Goal: Task Accomplishment & Management: Use online tool/utility

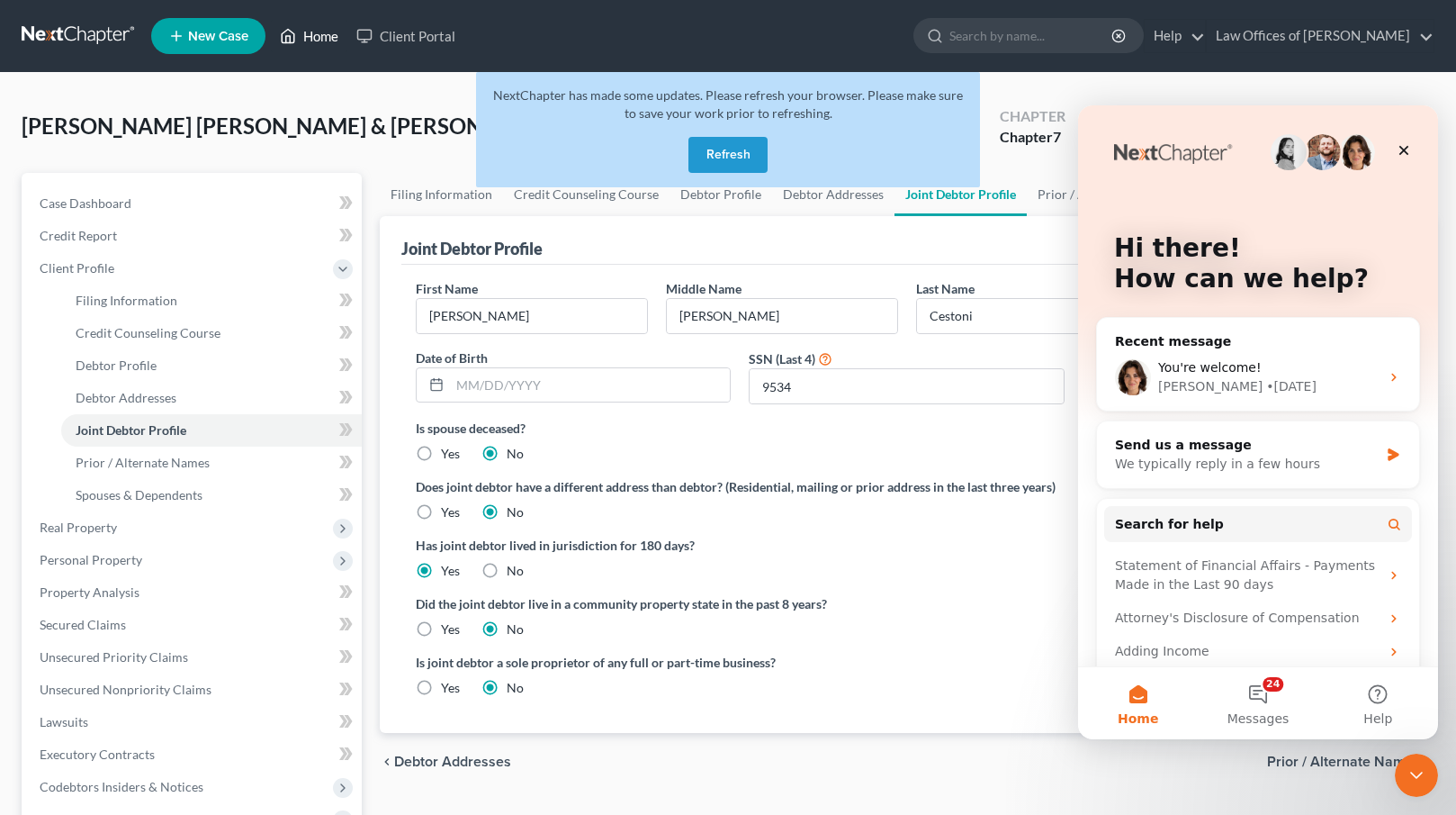
click at [338, 37] on link "Home" at bounding box center [309, 35] width 76 height 33
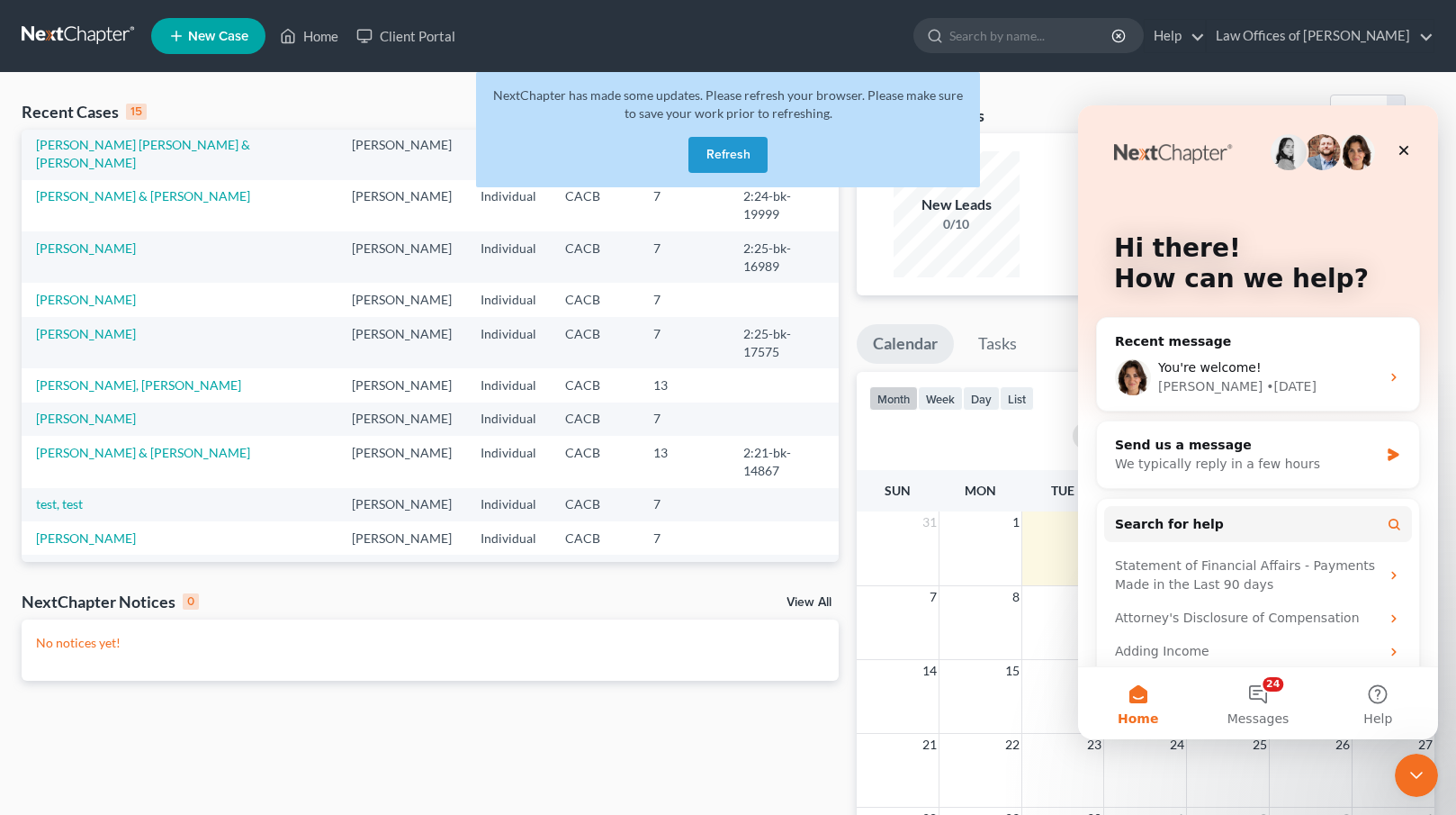
click at [739, 143] on button "Refresh" at bounding box center [727, 155] width 79 height 36
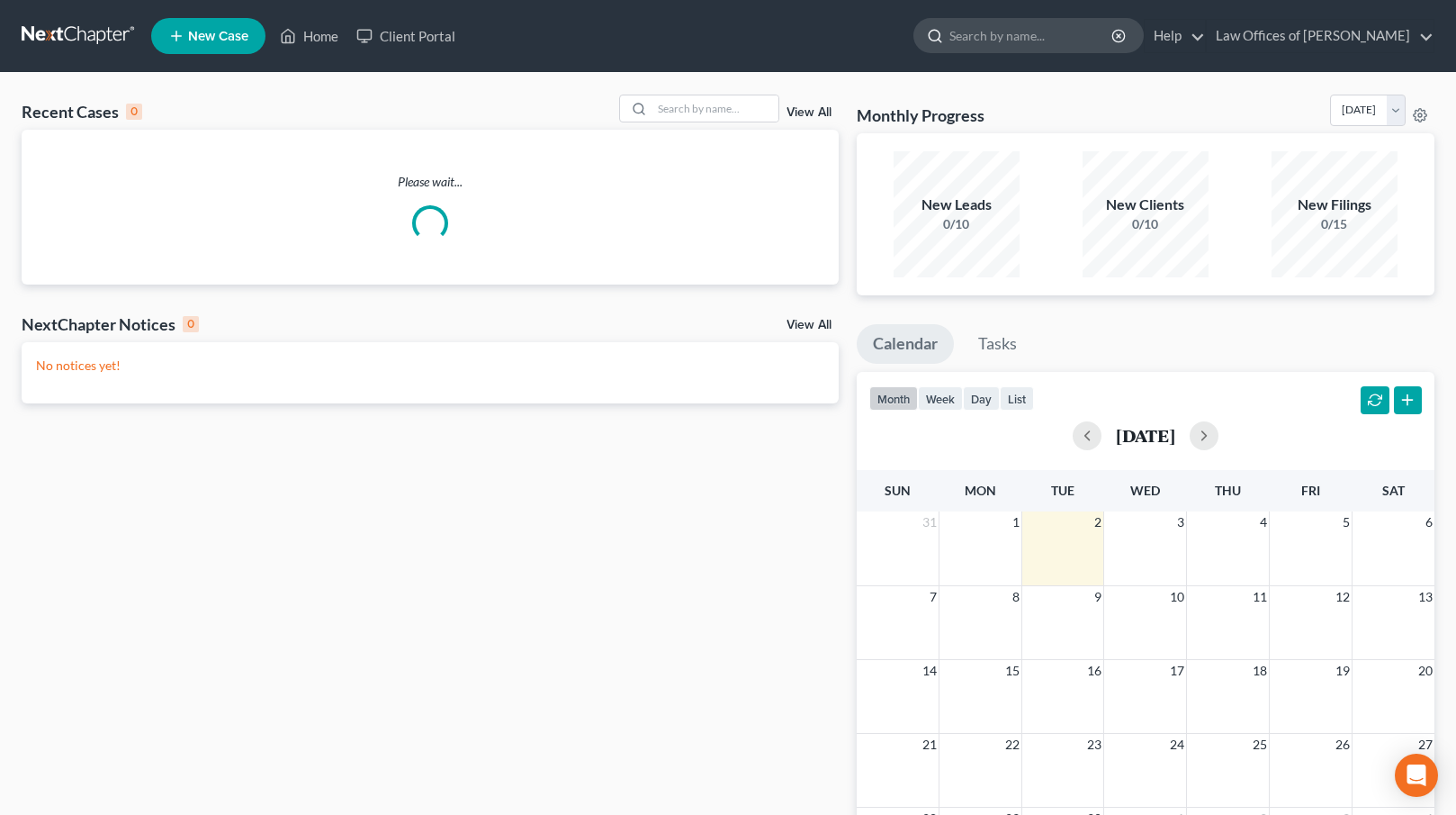
click at [1035, 41] on input "search" at bounding box center [1031, 35] width 165 height 34
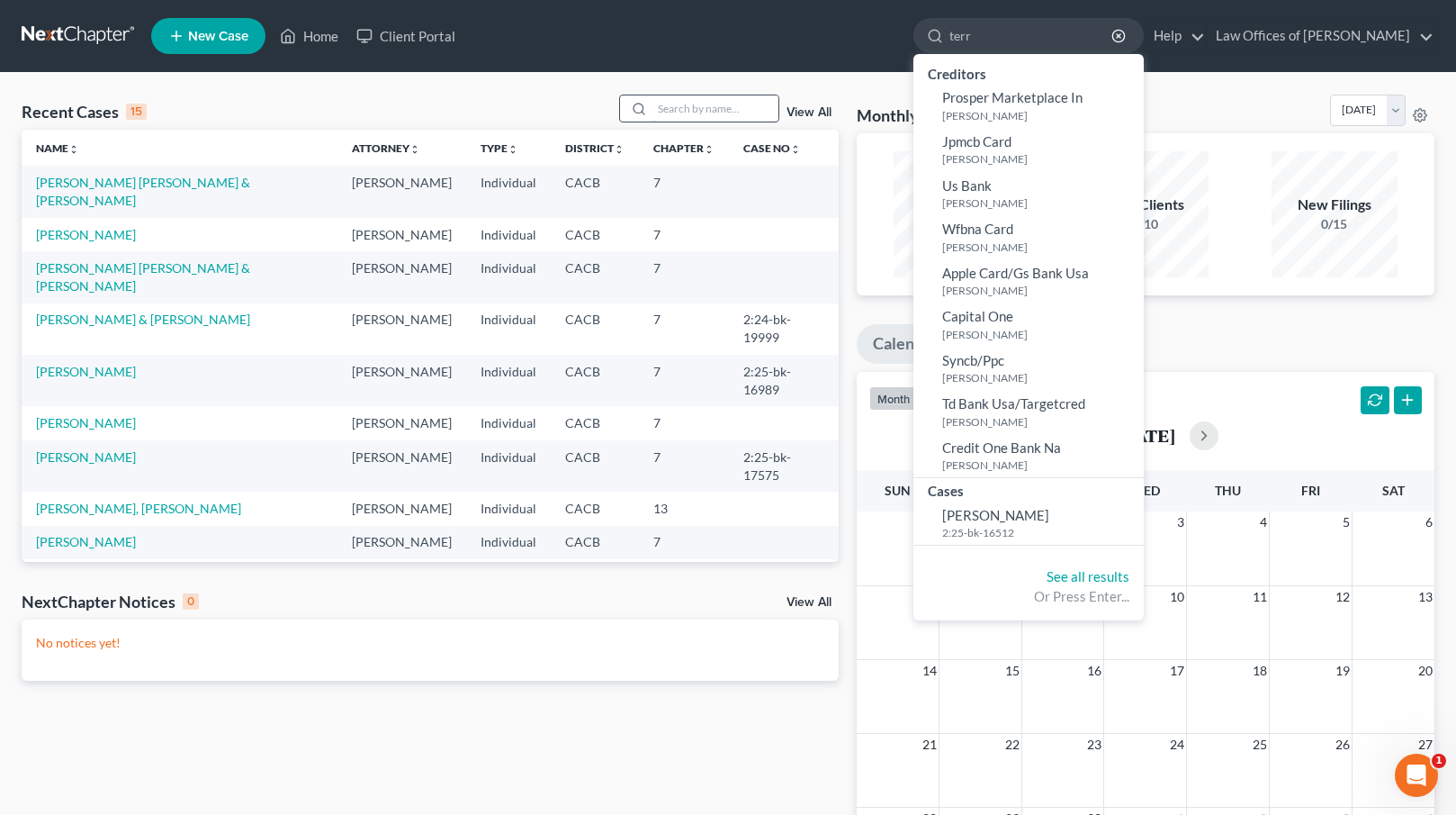
type input "terr"
click at [711, 102] on input "search" at bounding box center [715, 108] width 126 height 26
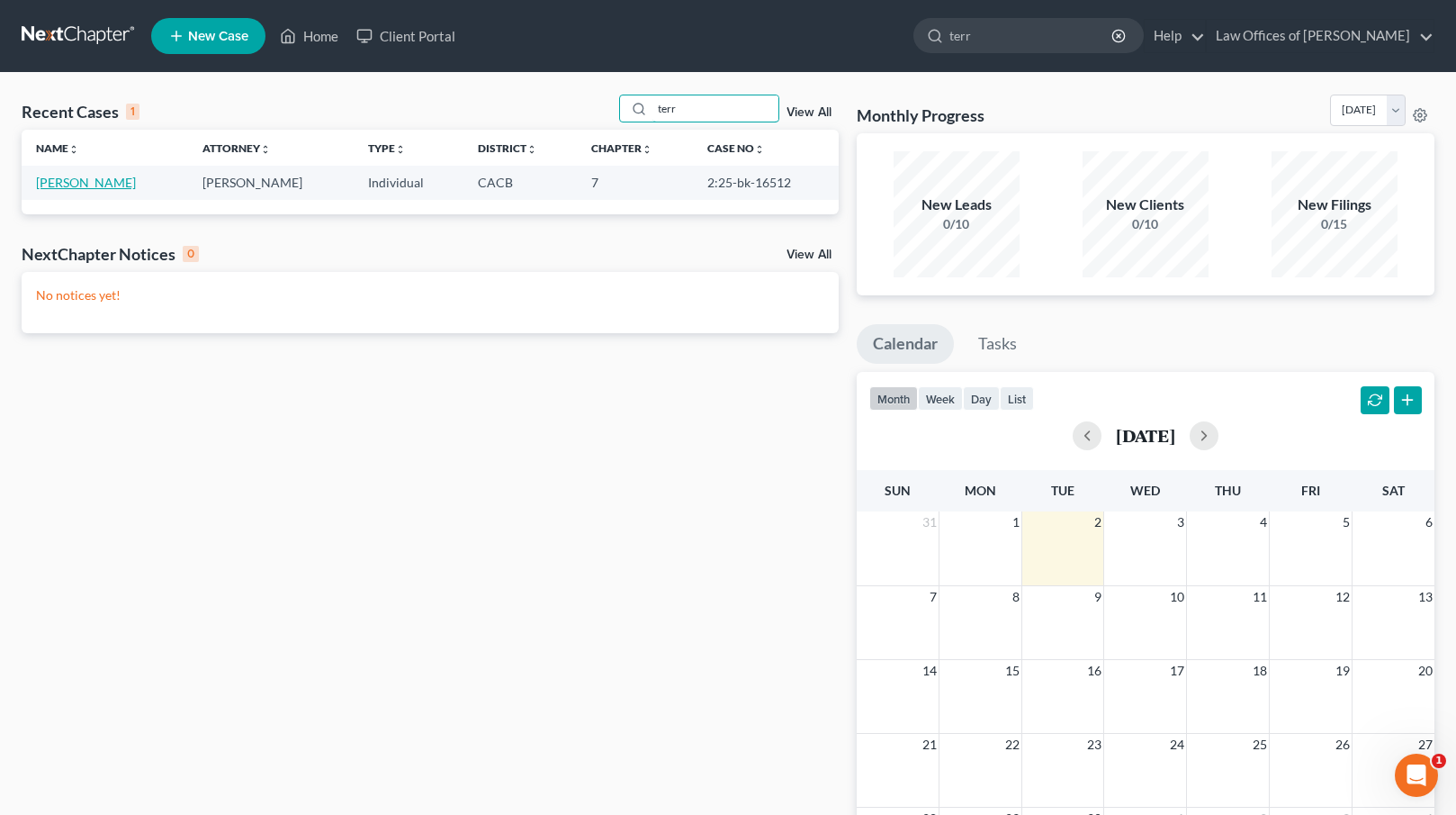
type input "terr"
click at [81, 185] on link "[PERSON_NAME]" at bounding box center [86, 182] width 100 height 15
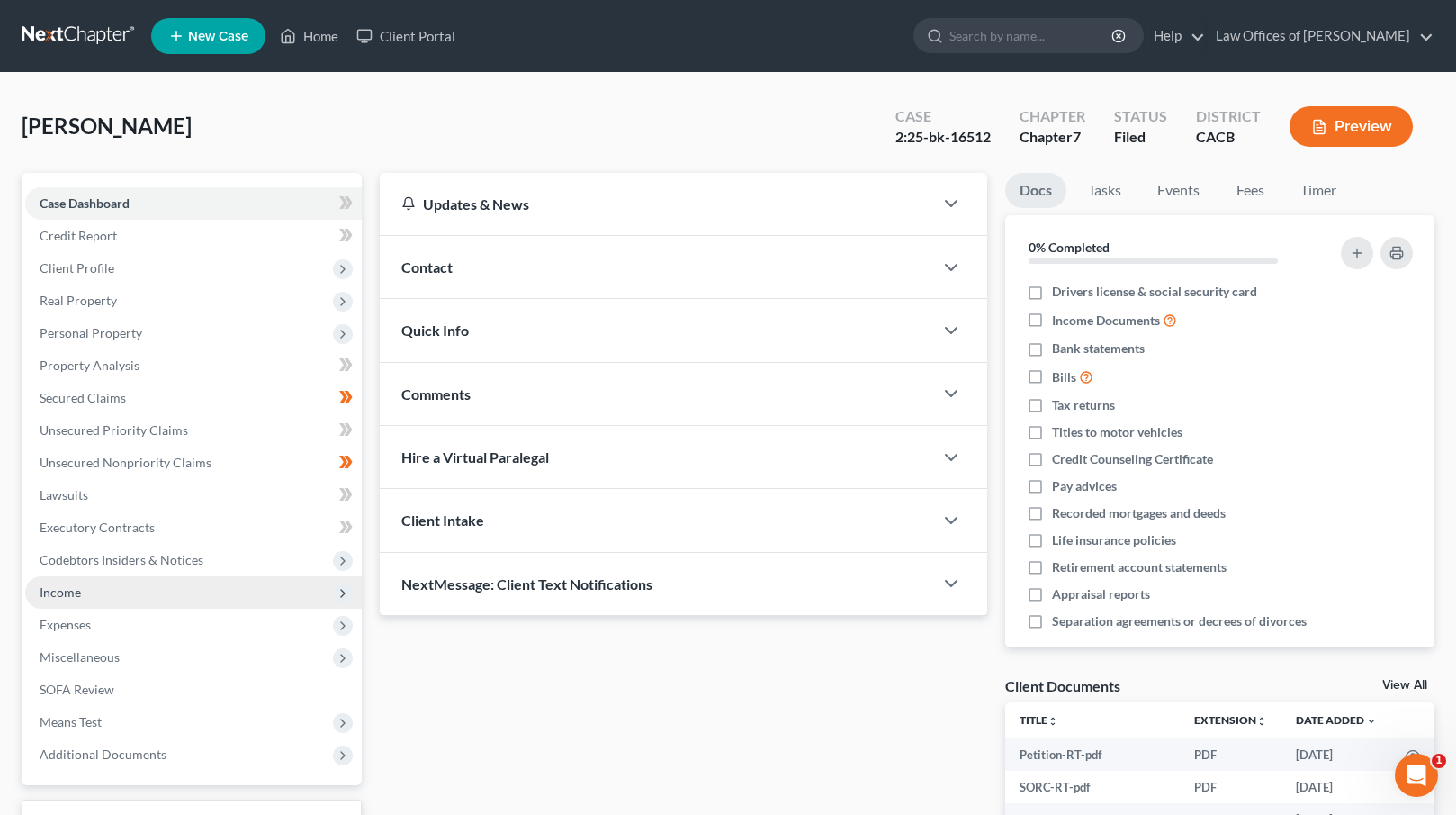
click at [61, 592] on span "Income" at bounding box center [61, 591] width 41 height 15
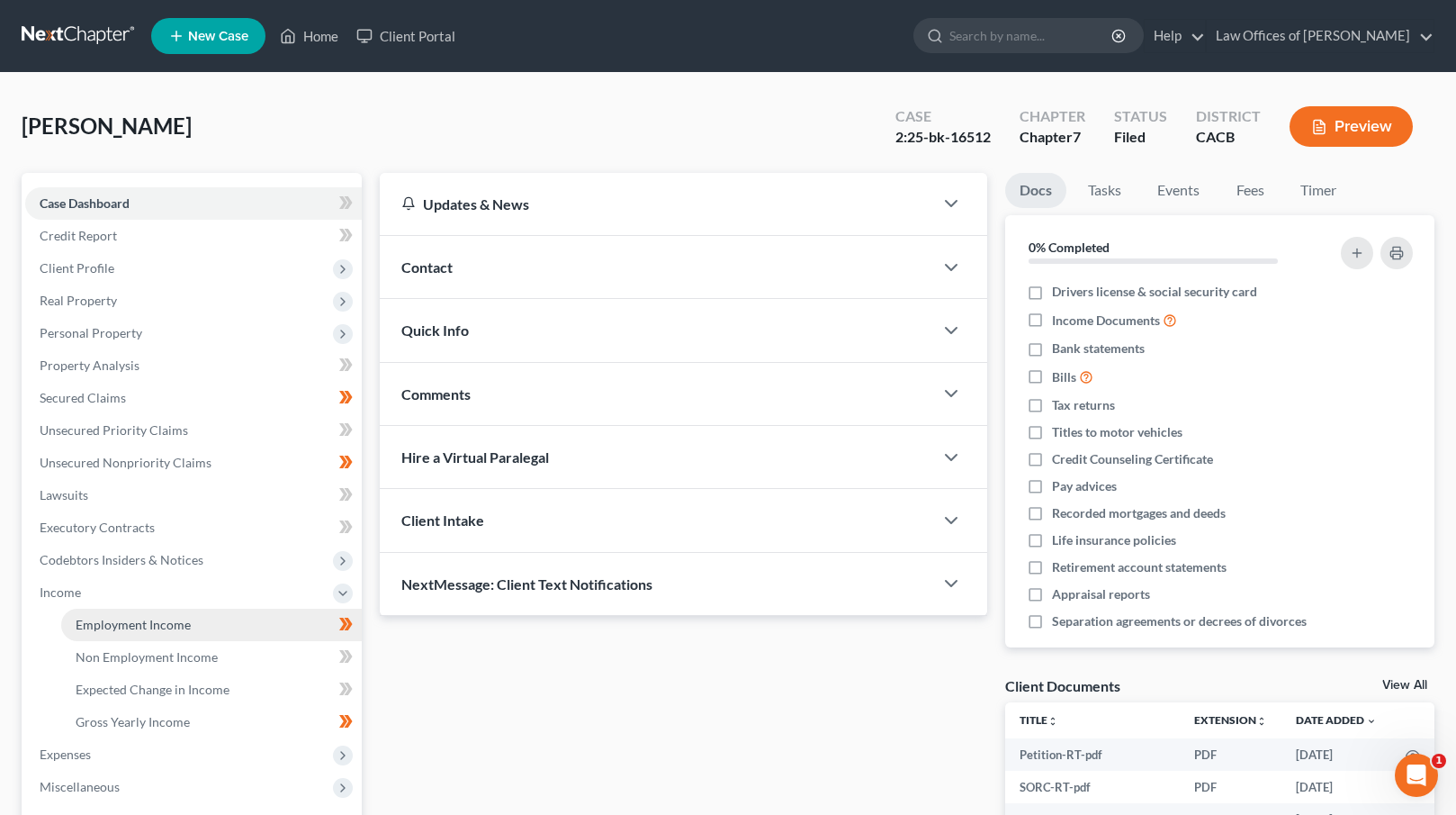
click at [143, 622] on span "Employment Income" at bounding box center [133, 624] width 115 height 15
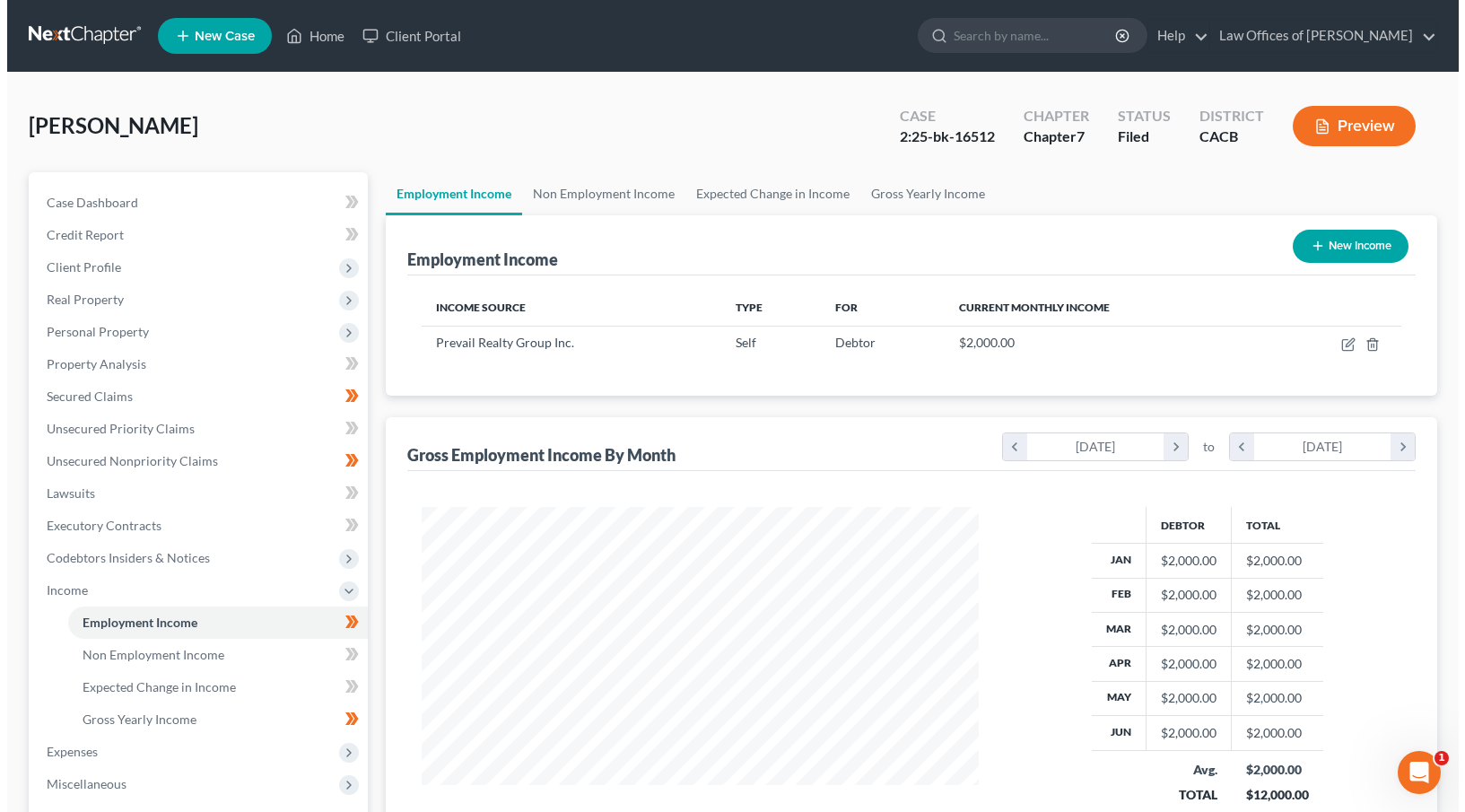
scroll to position [321, 593]
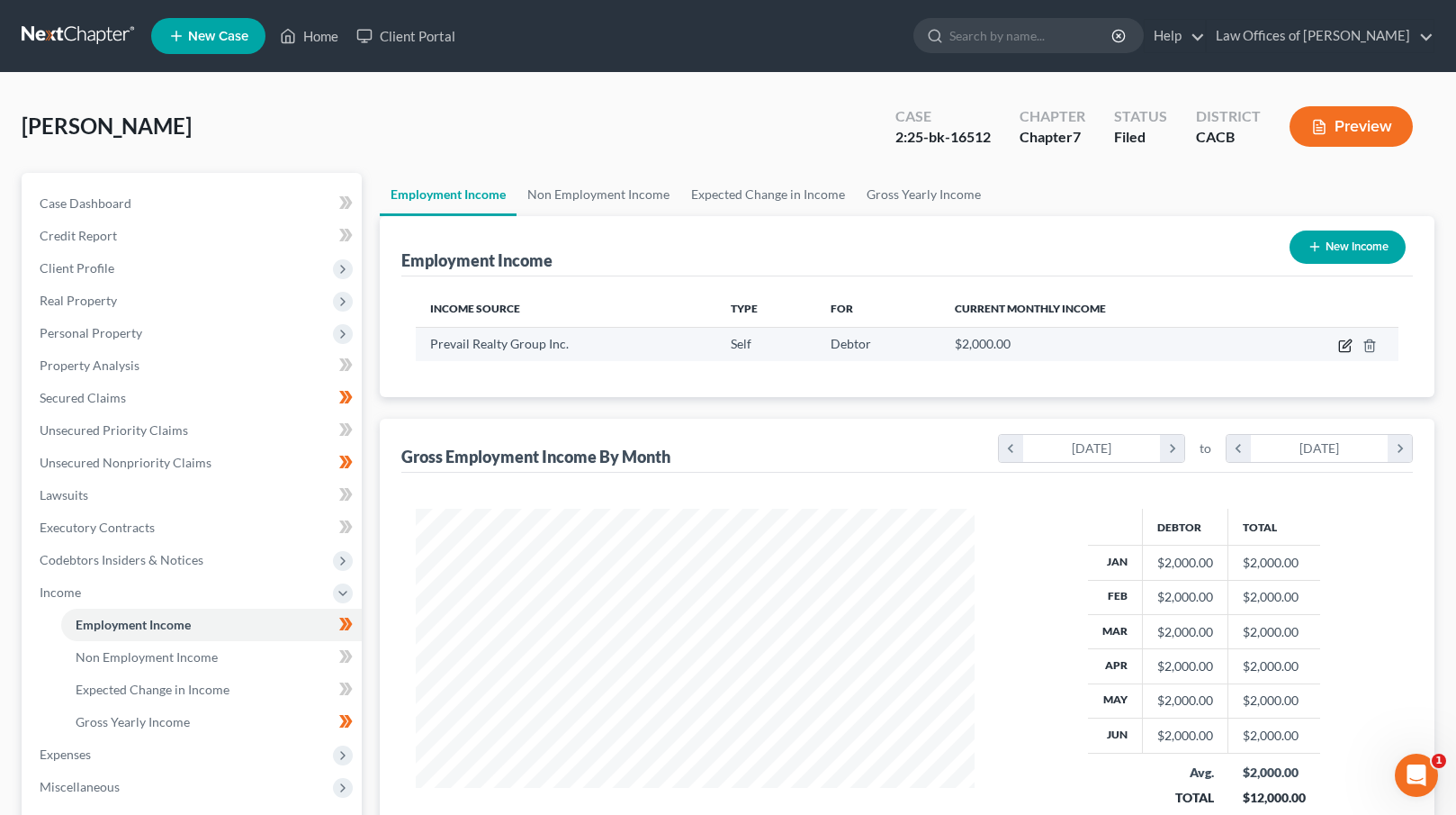
click at [1346, 344] on icon "button" at bounding box center [1346, 343] width 8 height 8
select select "1"
select select "4"
select select "0"
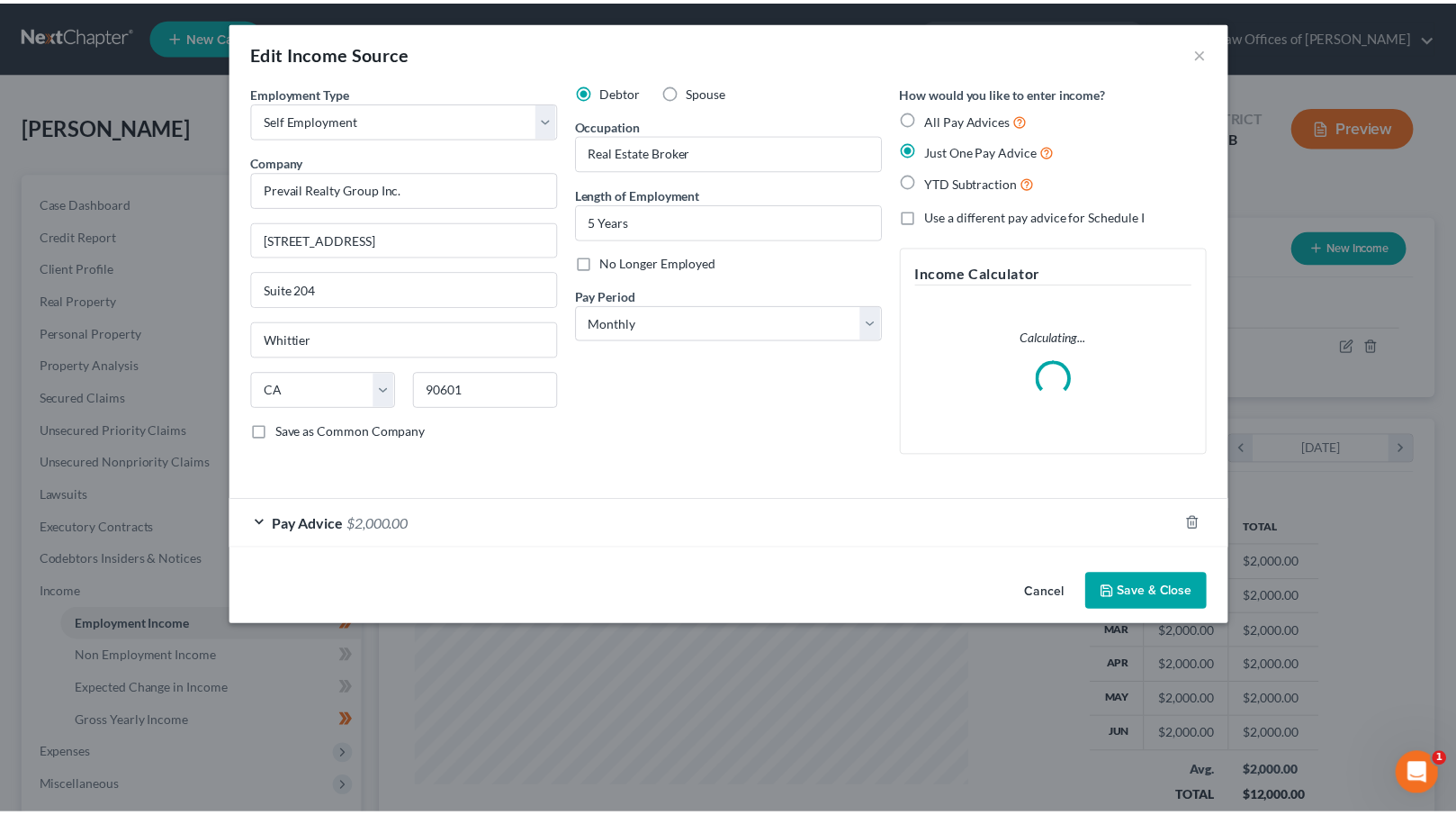
scroll to position [322, 600]
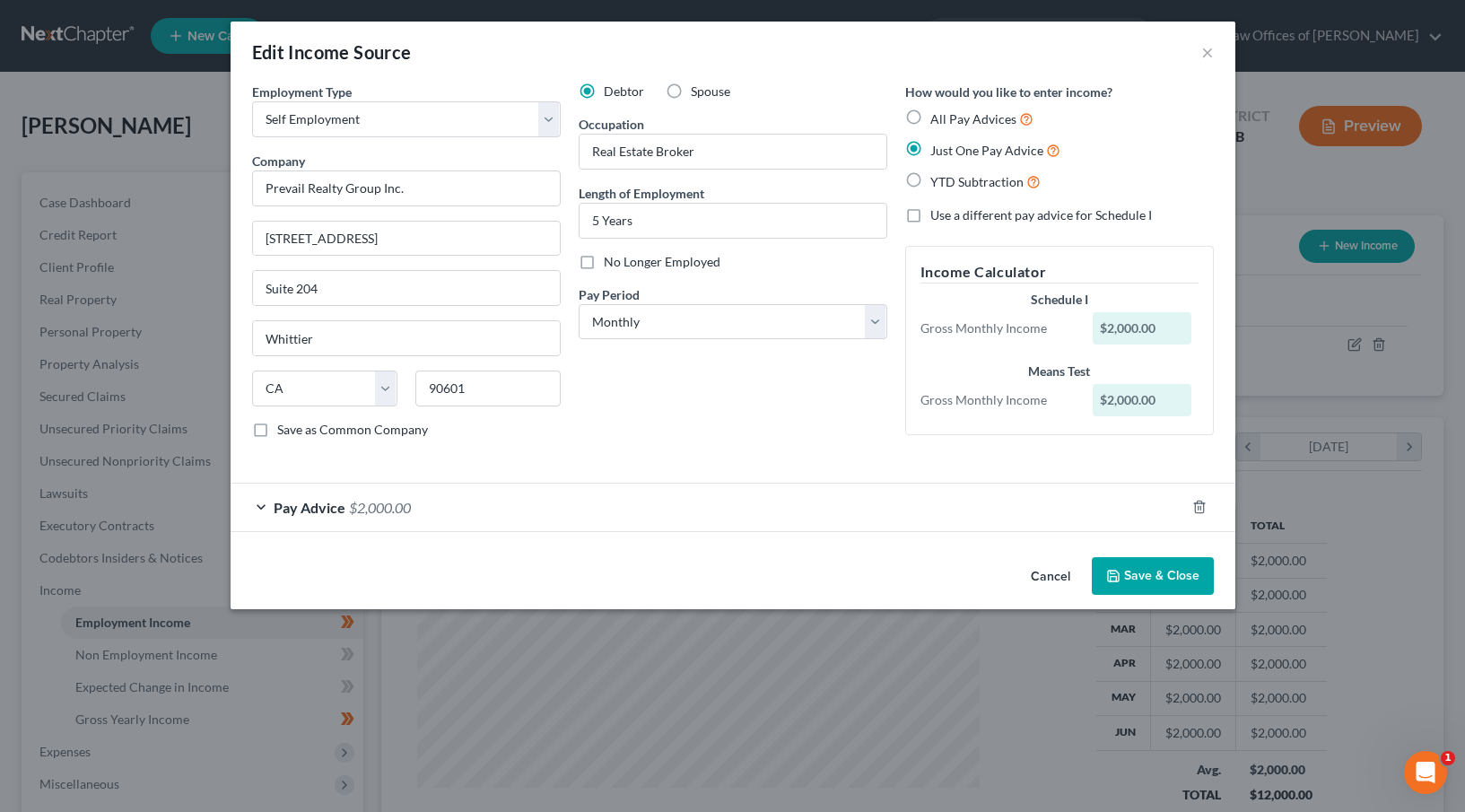
click at [460, 509] on div "Pay Advice $2,000.00" at bounding box center [707, 507] width 954 height 47
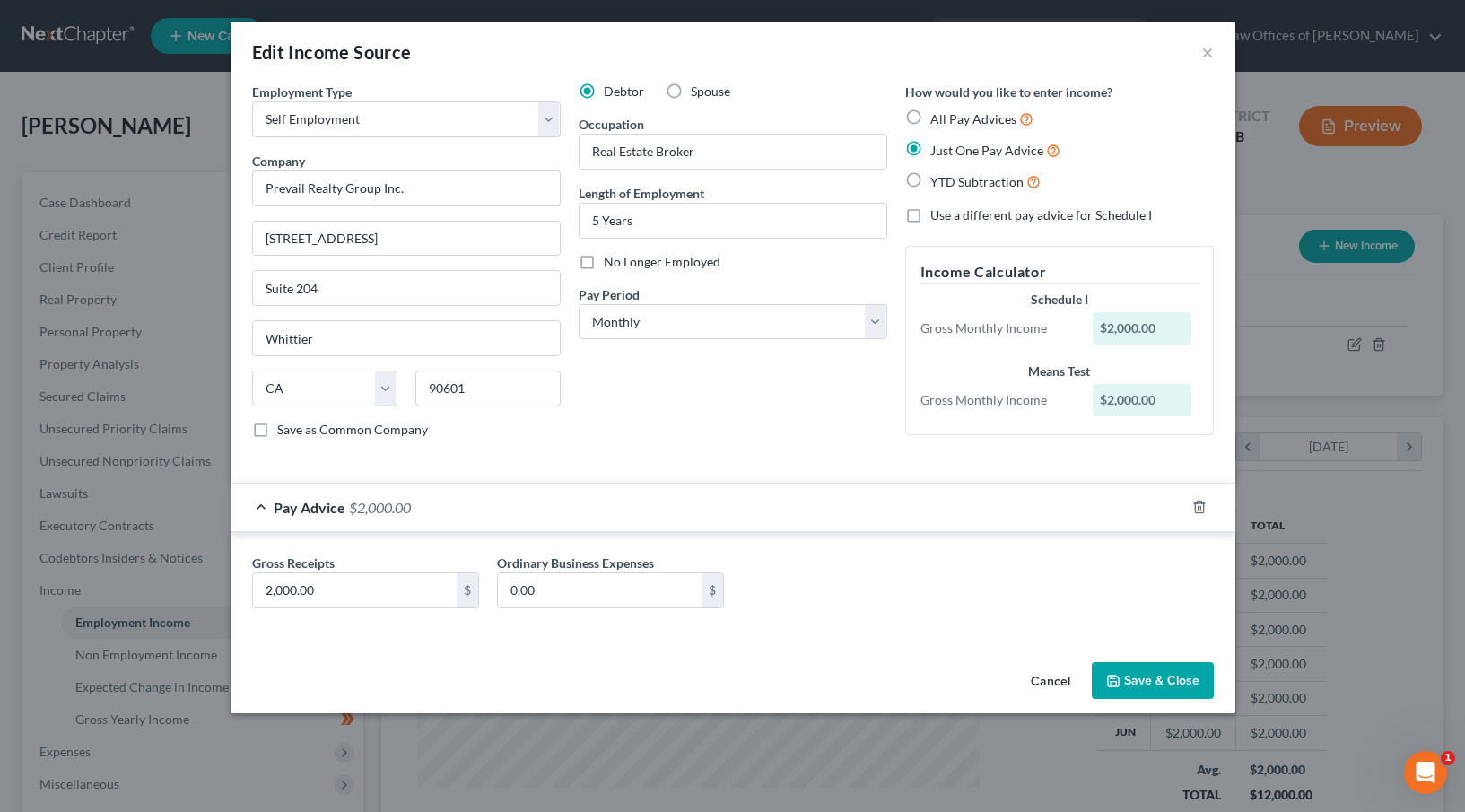
click at [1063, 678] on button "Cancel" at bounding box center [1050, 681] width 68 height 36
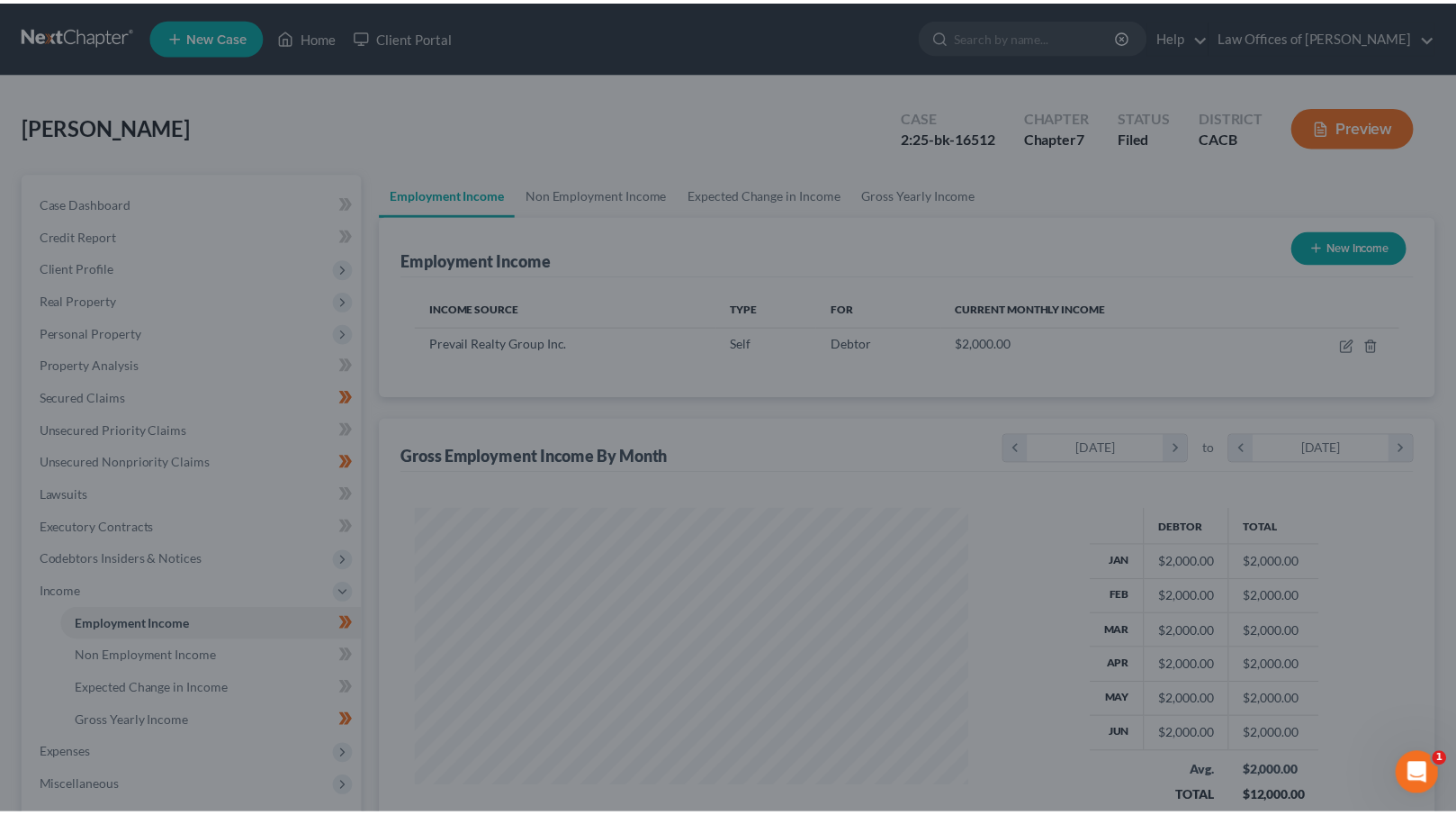
scroll to position [899792, 899054]
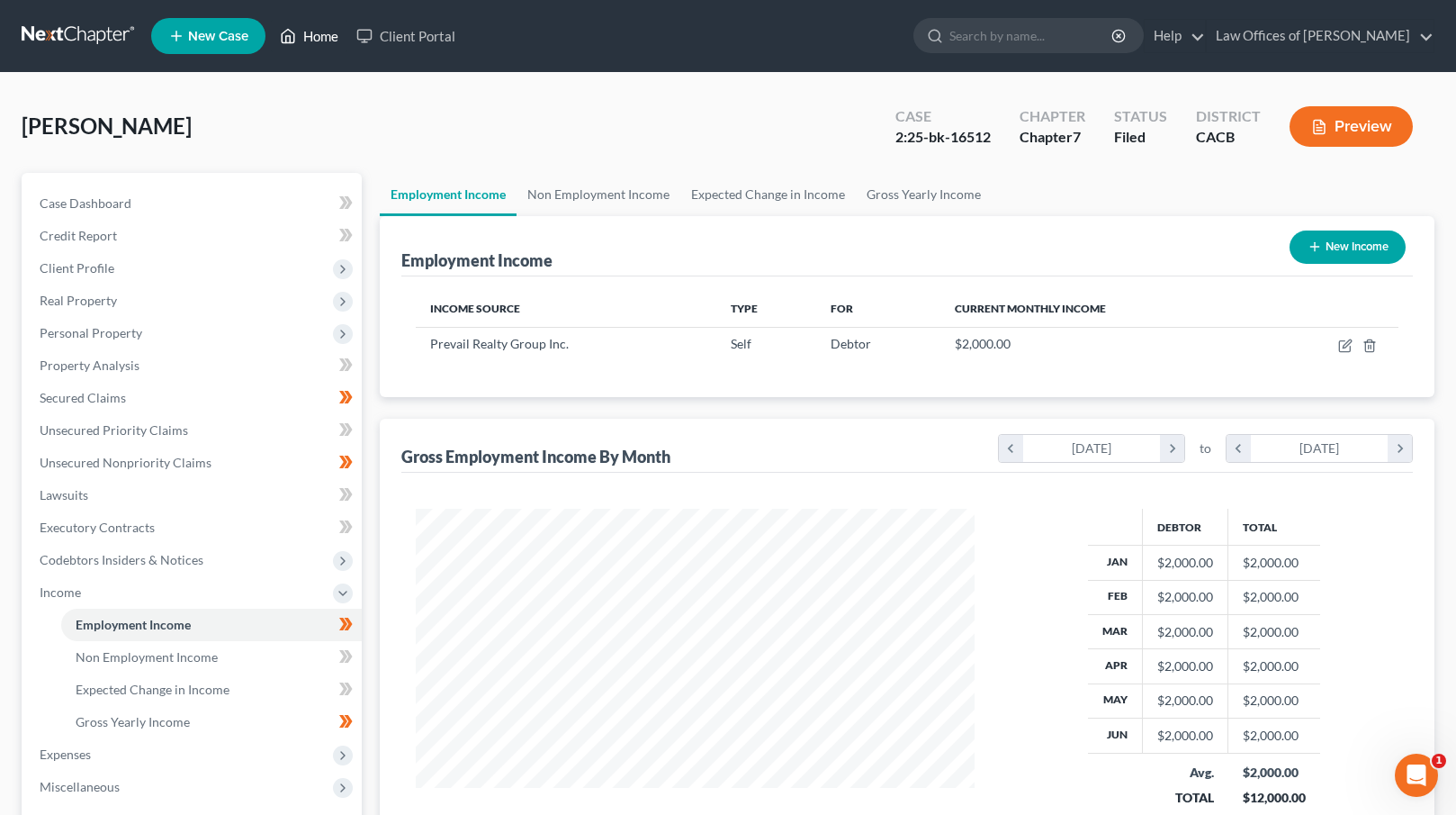
click at [317, 42] on link "Home" at bounding box center [309, 35] width 76 height 33
